Goal: Task Accomplishment & Management: Use online tool/utility

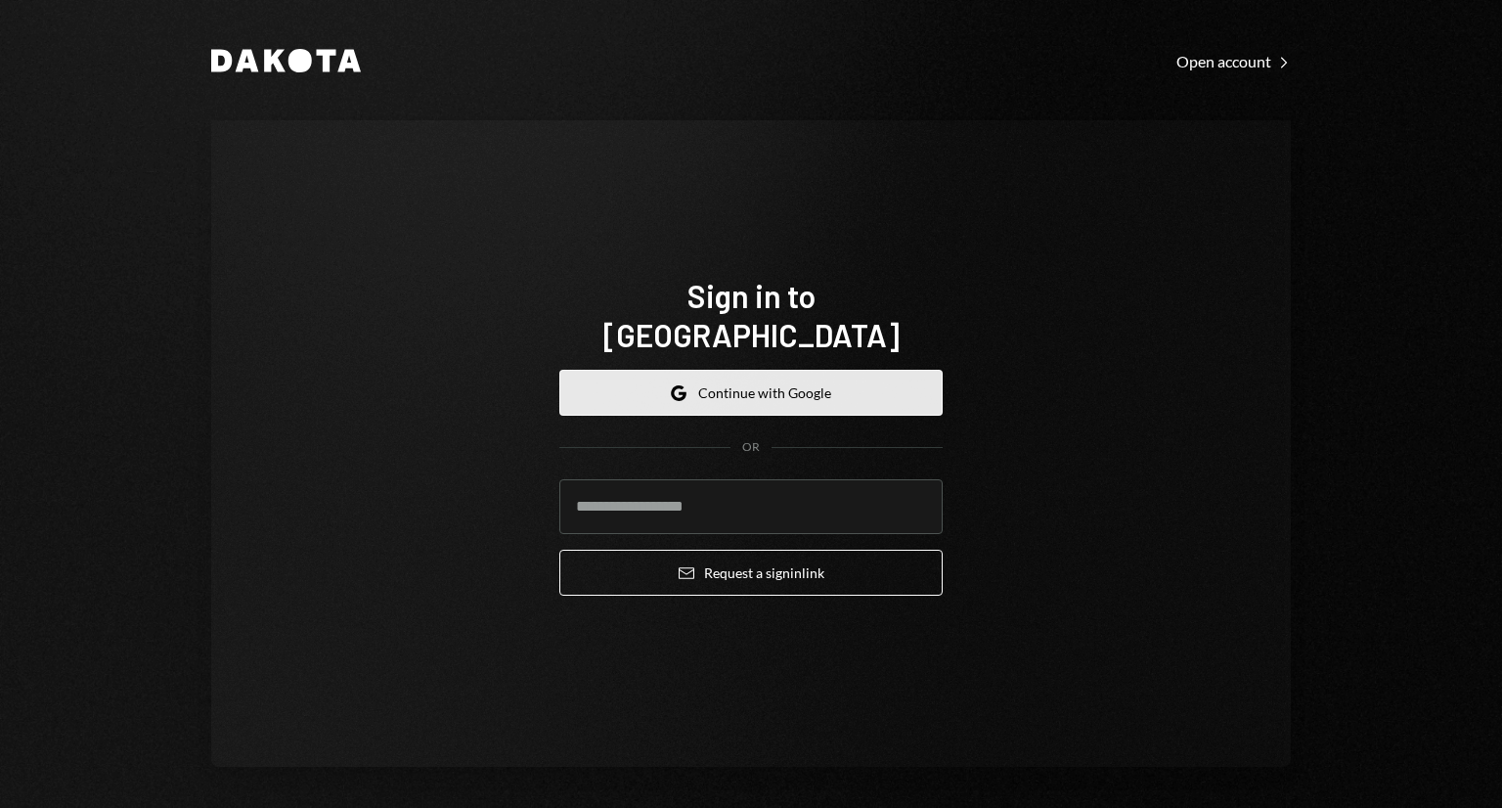
click at [720, 389] on button "Google Continue with Google" at bounding box center [750, 393] width 383 height 46
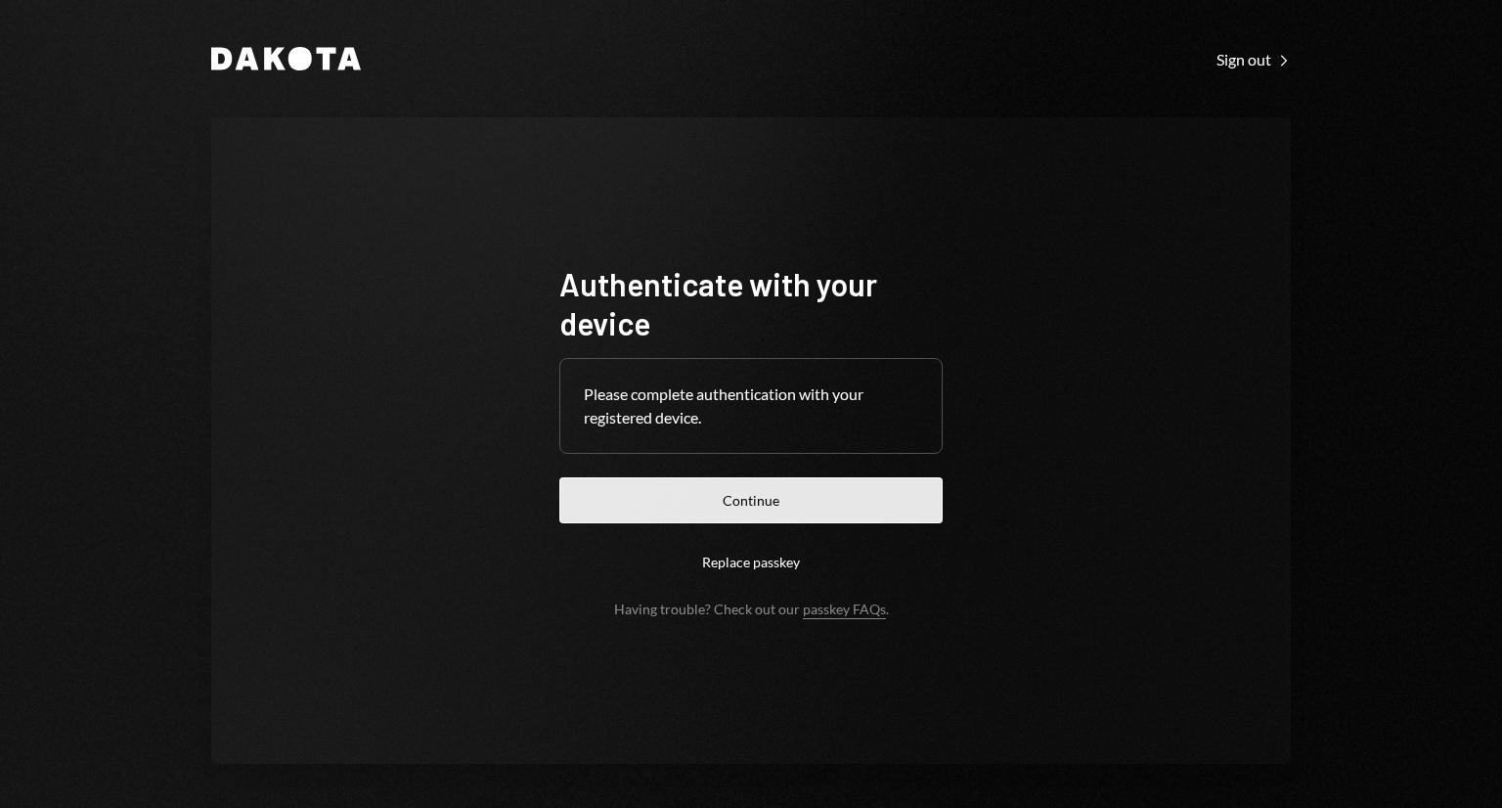
click at [735, 490] on button "Continue" at bounding box center [750, 500] width 383 height 46
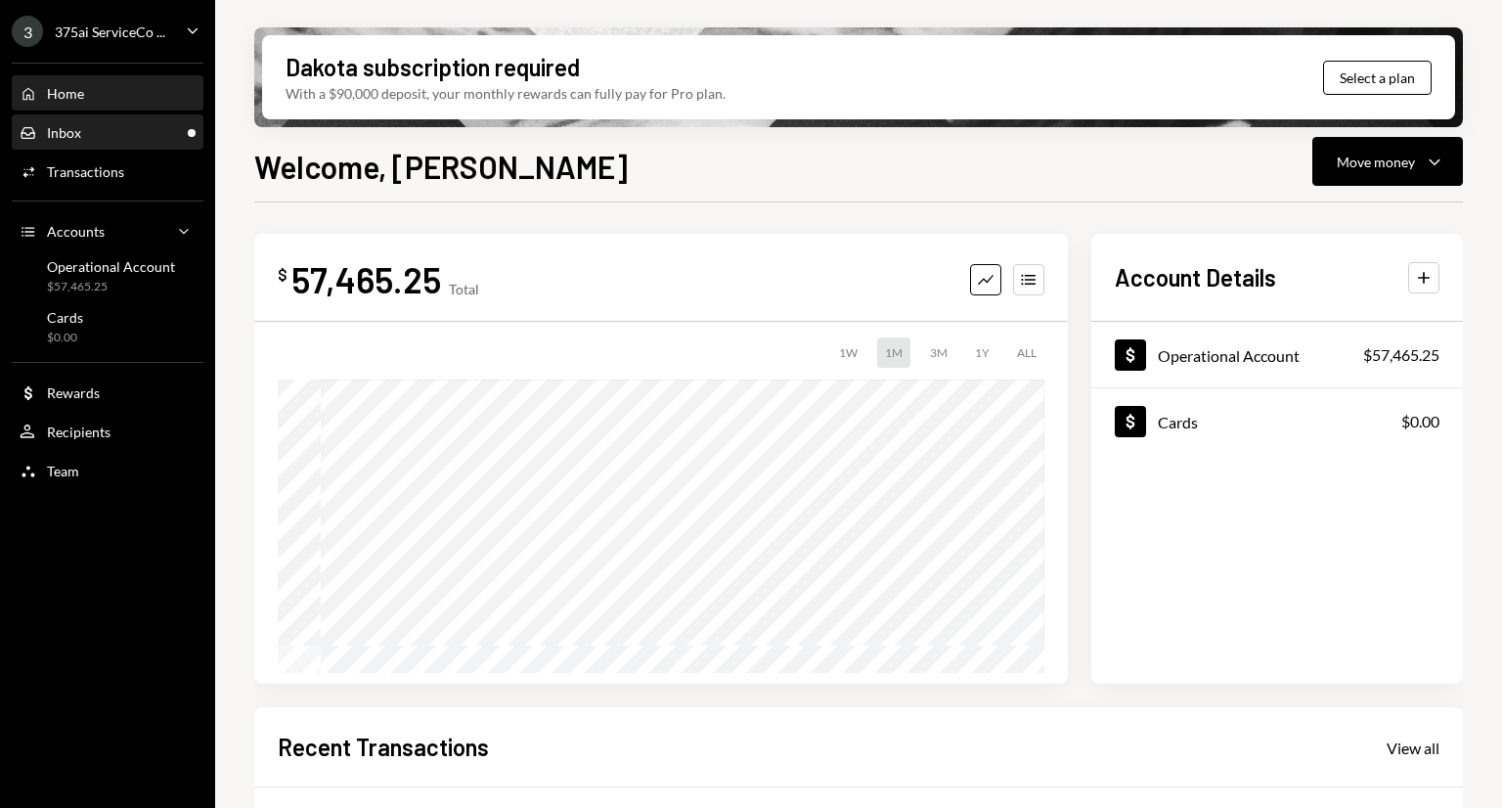
click at [119, 118] on div "Inbox Inbox" at bounding box center [108, 132] width 176 height 33
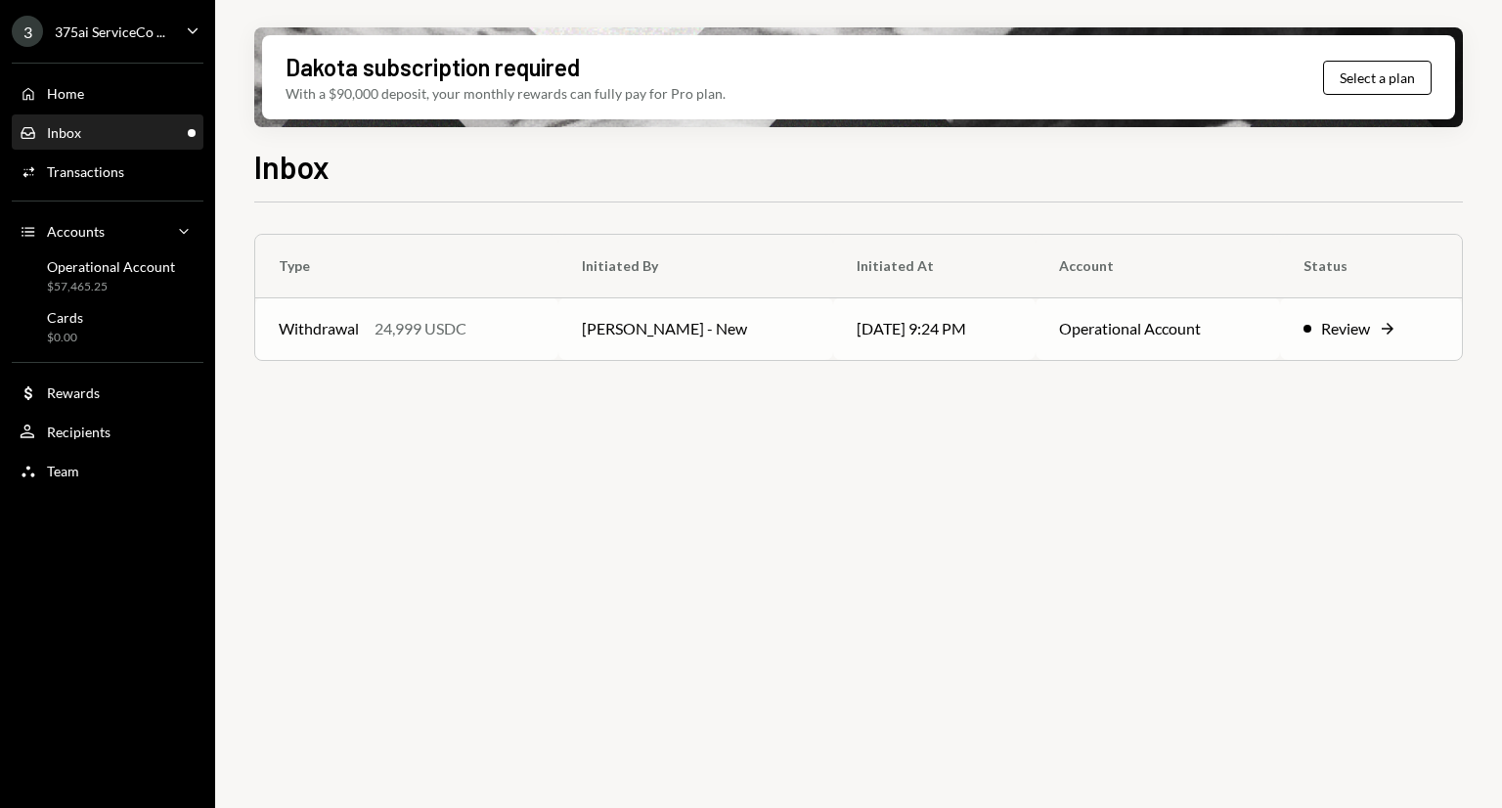
click at [1356, 326] on div "Review" at bounding box center [1345, 328] width 49 height 23
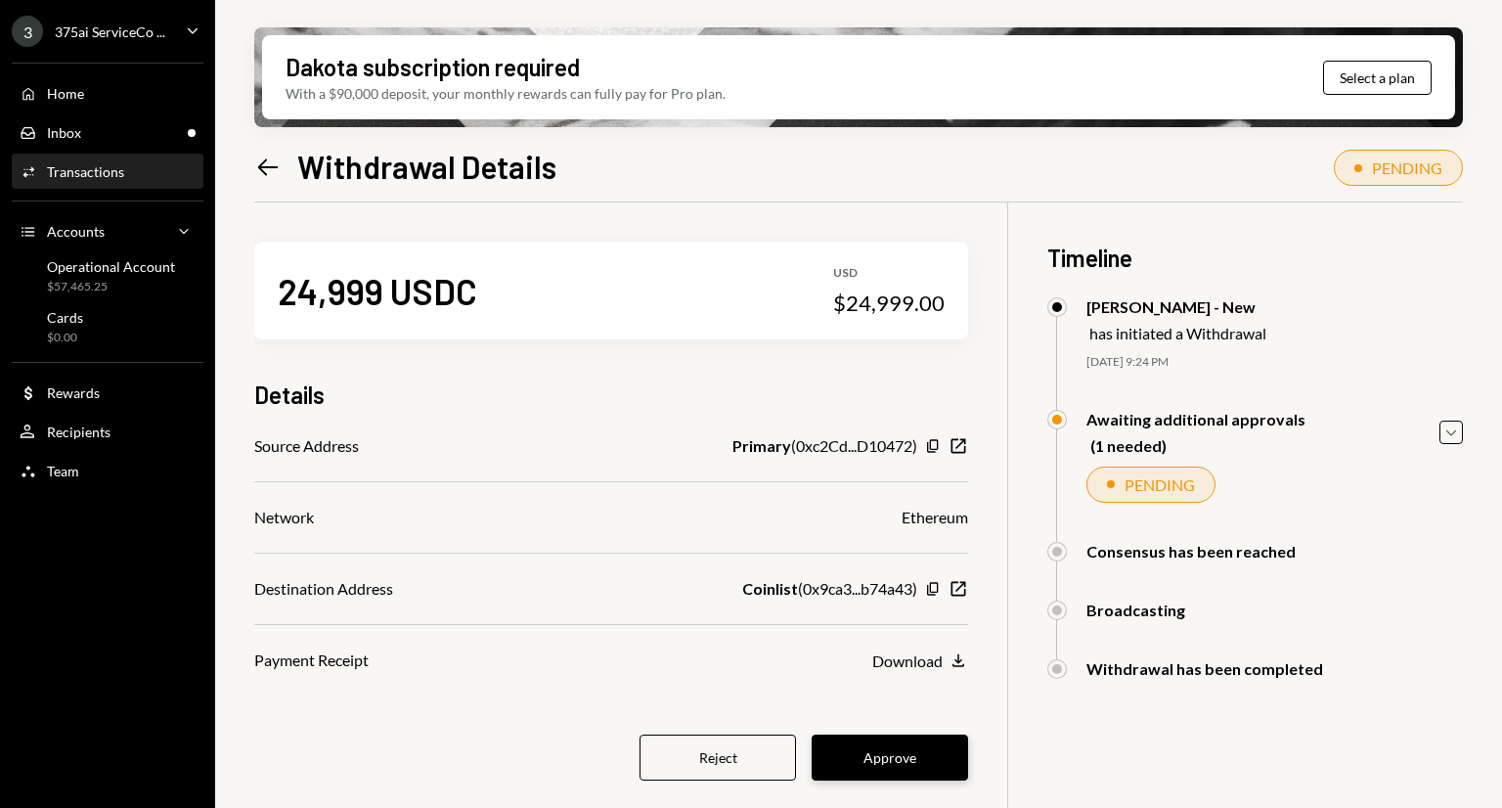
click at [884, 754] on button "Approve" at bounding box center [890, 757] width 156 height 46
